Goal: Information Seeking & Learning: Learn about a topic

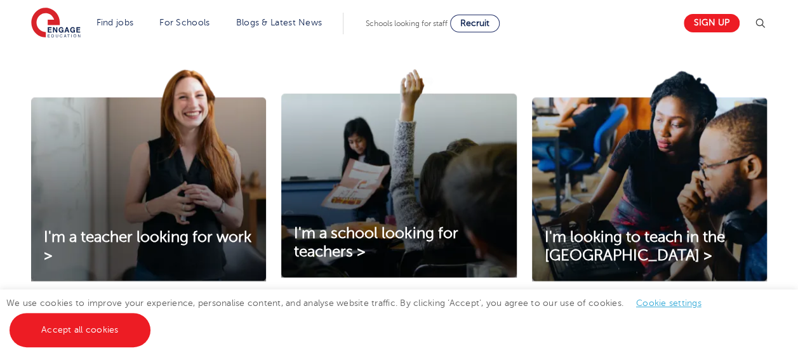
scroll to position [445, 0]
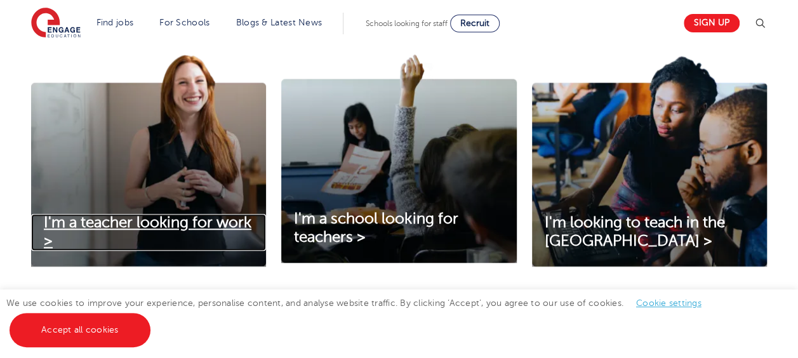
click at [187, 222] on span "I'm a teacher looking for work >" at bounding box center [148, 232] width 208 height 36
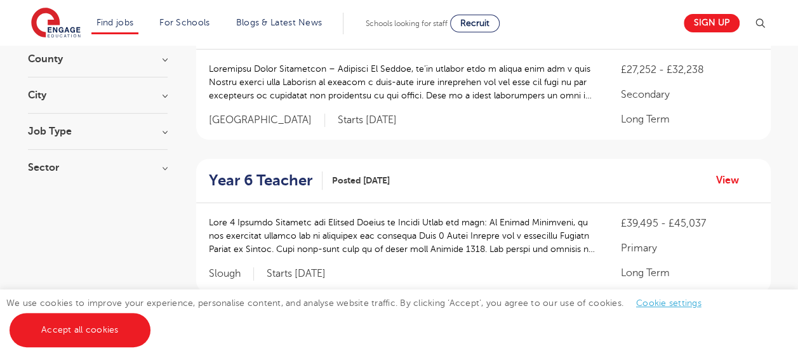
scroll to position [216, 0]
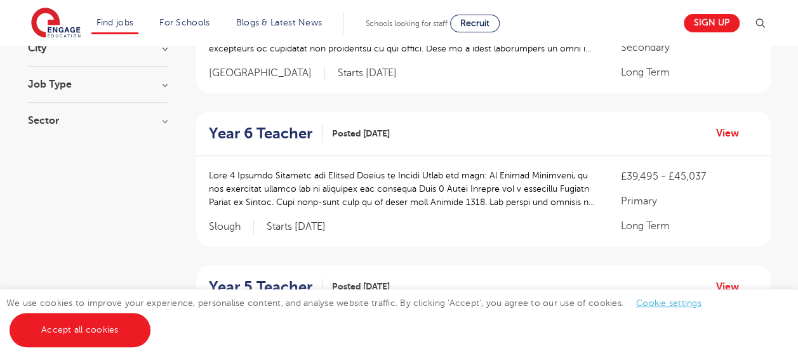
click at [165, 122] on h3 "Sector" at bounding box center [98, 121] width 140 height 10
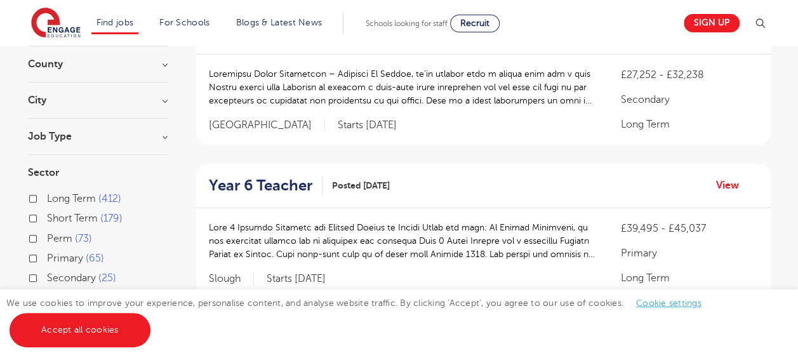
scroll to position [152, 0]
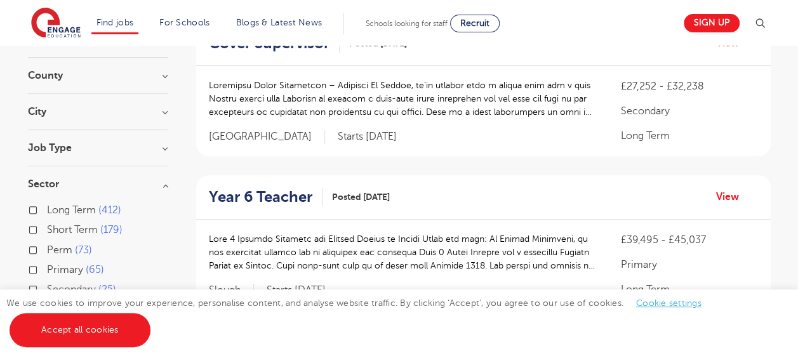
click at [164, 184] on h3 "Sector" at bounding box center [98, 184] width 140 height 10
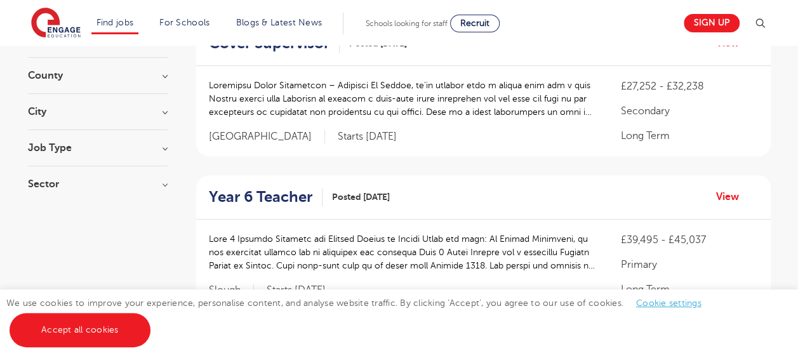
click at [163, 147] on h3 "Job Type" at bounding box center [98, 148] width 140 height 10
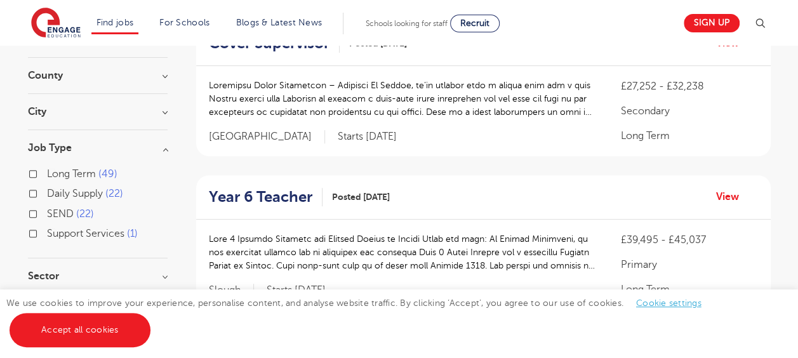
click at [165, 112] on h3 "City" at bounding box center [98, 112] width 140 height 10
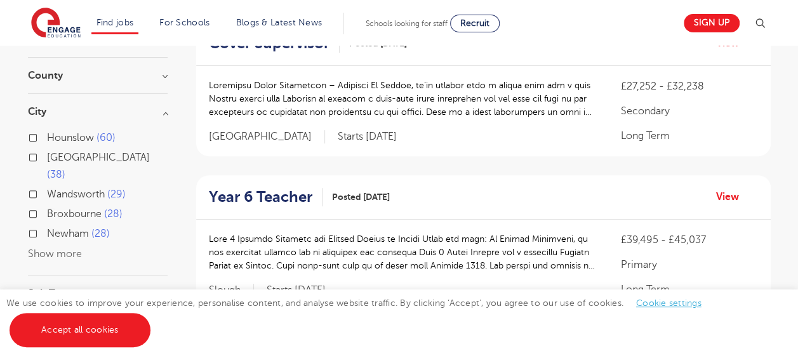
click at [165, 112] on h3 "City" at bounding box center [98, 112] width 140 height 10
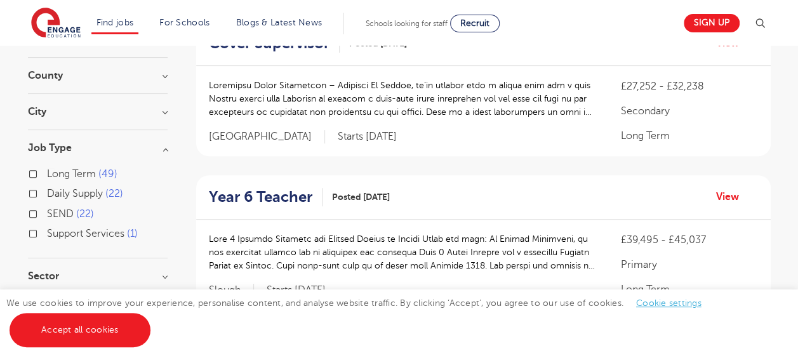
click at [164, 75] on h3 "County" at bounding box center [98, 75] width 140 height 10
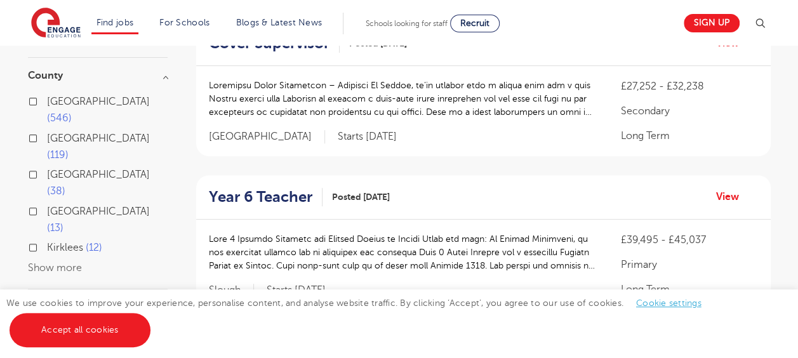
click at [163, 74] on h3 "County" at bounding box center [98, 75] width 140 height 10
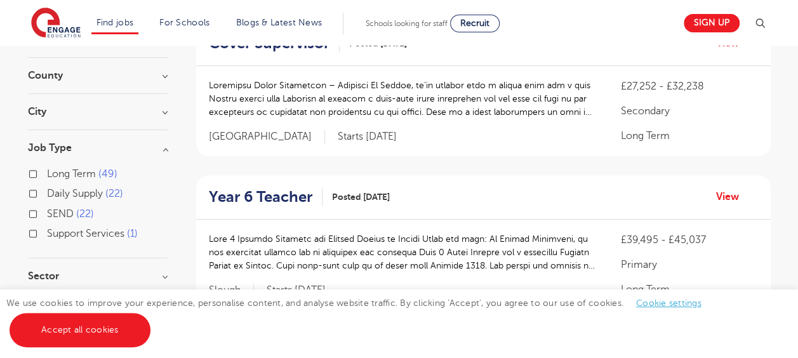
click at [163, 74] on h3 "County" at bounding box center [98, 75] width 140 height 10
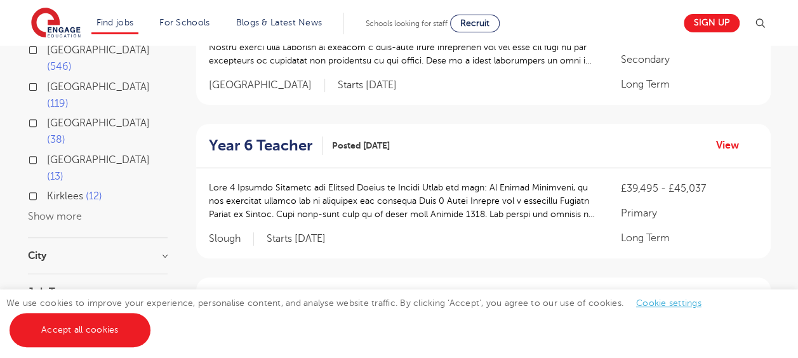
scroll to position [216, 0]
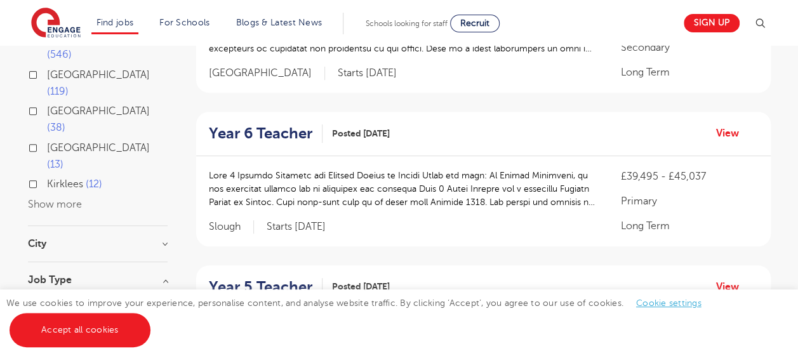
click at [163, 275] on h3 "Job Type" at bounding box center [98, 280] width 140 height 10
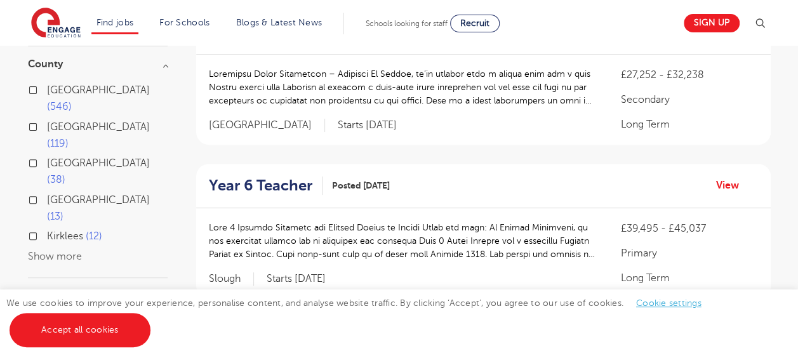
scroll to position [152, 0]
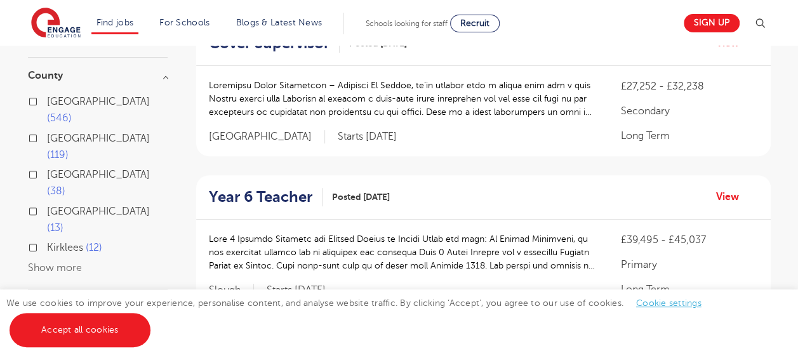
click at [167, 77] on h3 "County" at bounding box center [98, 75] width 140 height 10
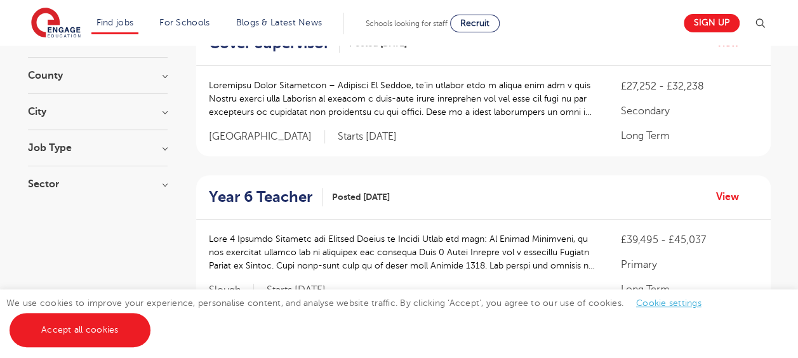
scroll to position [89, 0]
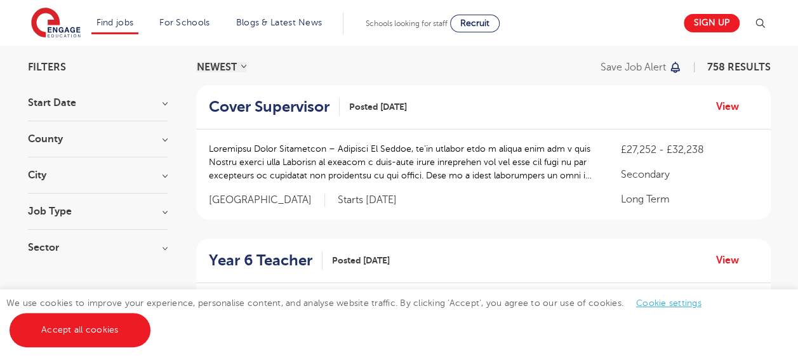
click at [163, 102] on h3 "Start Date" at bounding box center [98, 103] width 140 height 10
